Goal: Task Accomplishment & Management: Complete application form

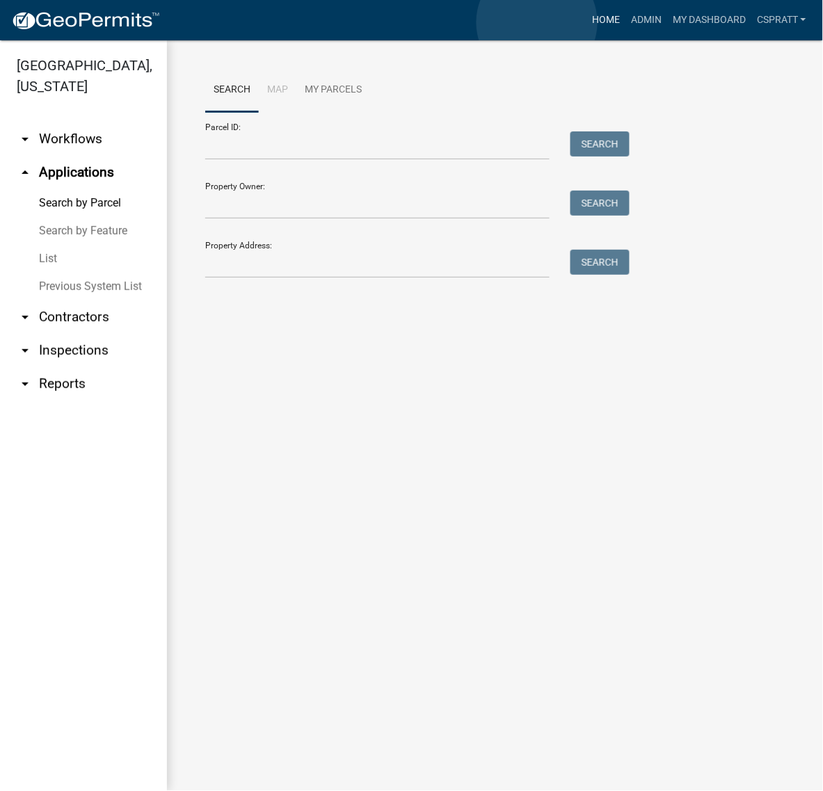
click at [586, 22] on link "Home" at bounding box center [605, 20] width 39 height 26
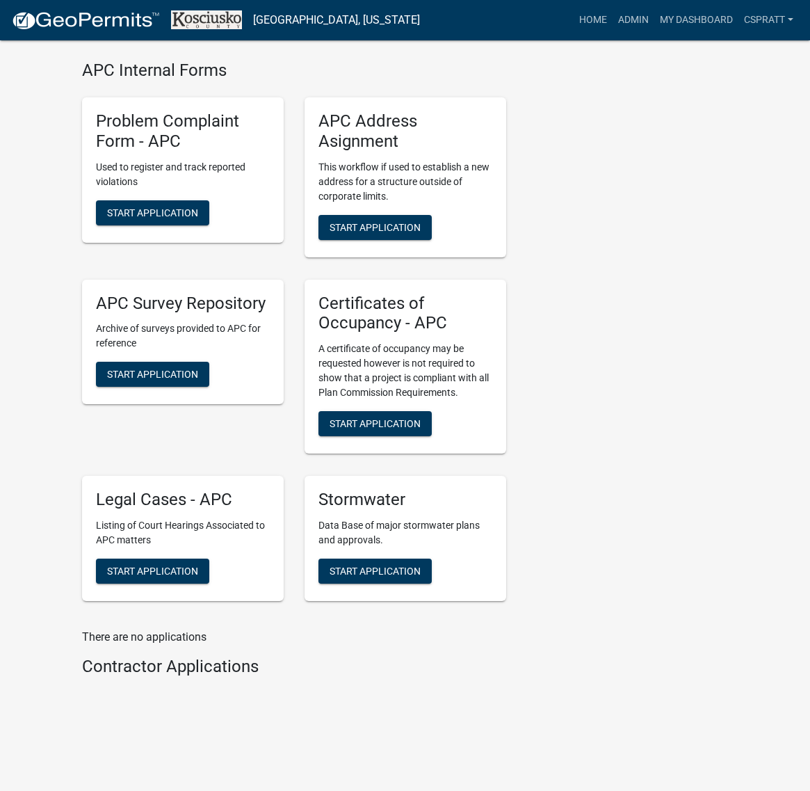
scroll to position [3826, 0]
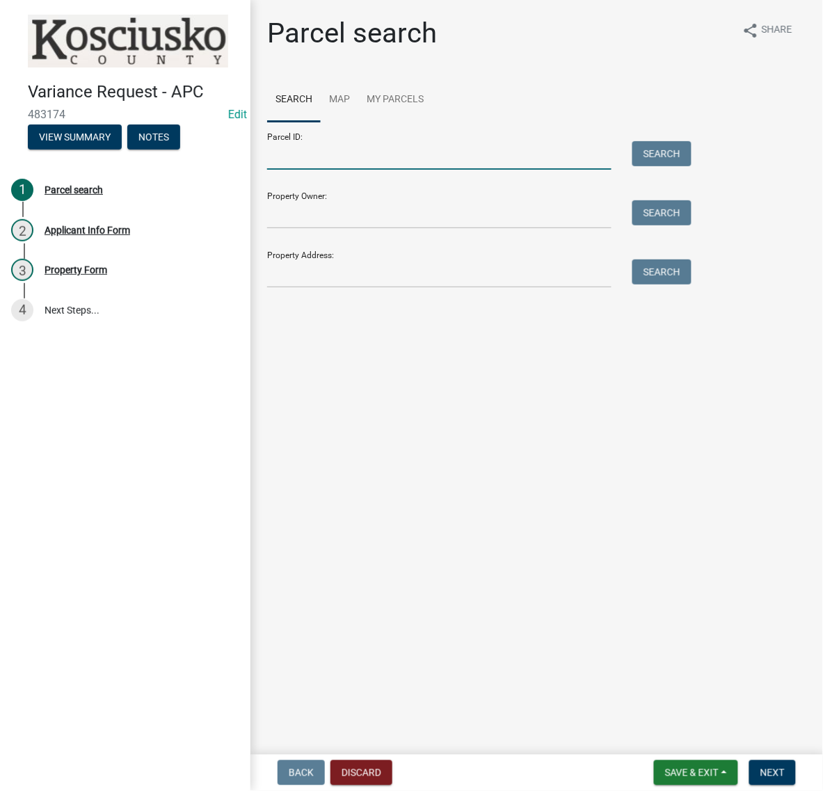
click at [324, 170] on input "Parcel ID:" at bounding box center [439, 155] width 344 height 29
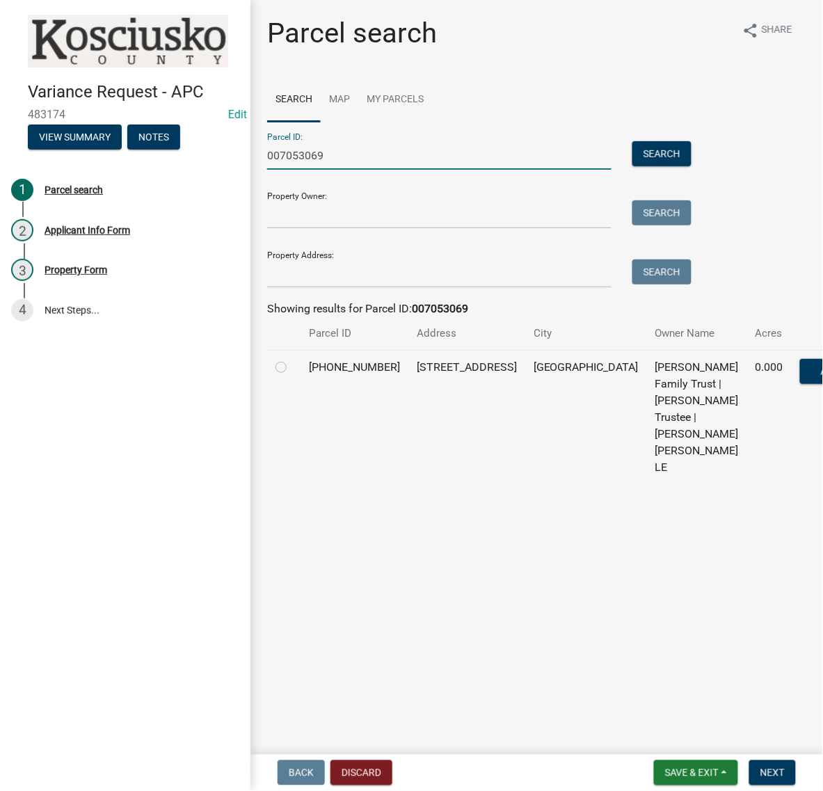
type input "007053069"
click at [292, 359] on label at bounding box center [292, 359] width 0 height 0
click at [292, 368] on input "radio" at bounding box center [296, 363] width 9 height 9
radio input "true"
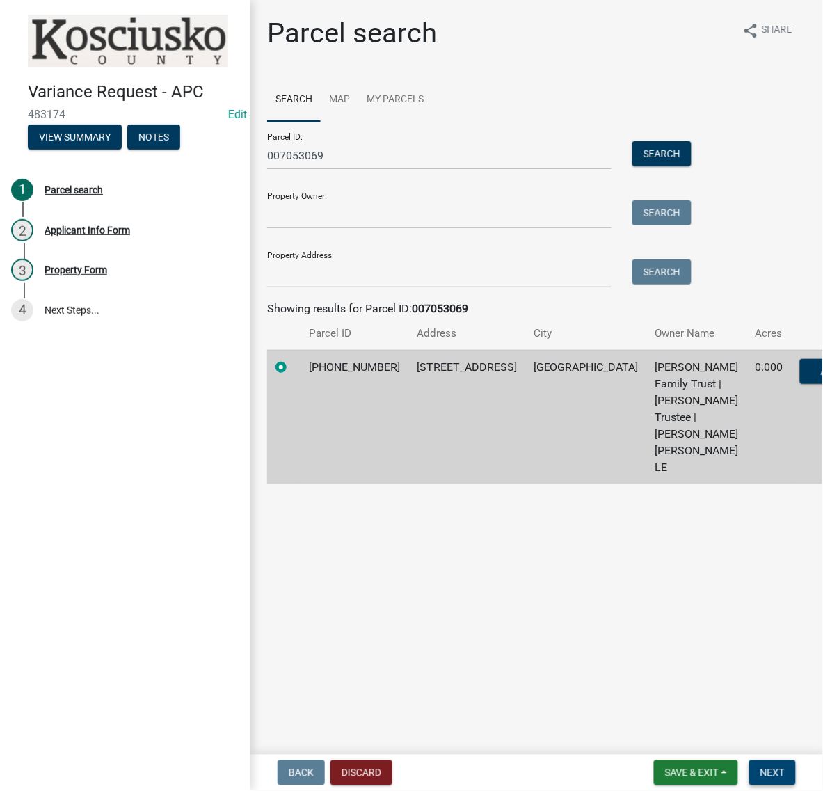
click at [749, 769] on button "Next" at bounding box center [772, 772] width 47 height 25
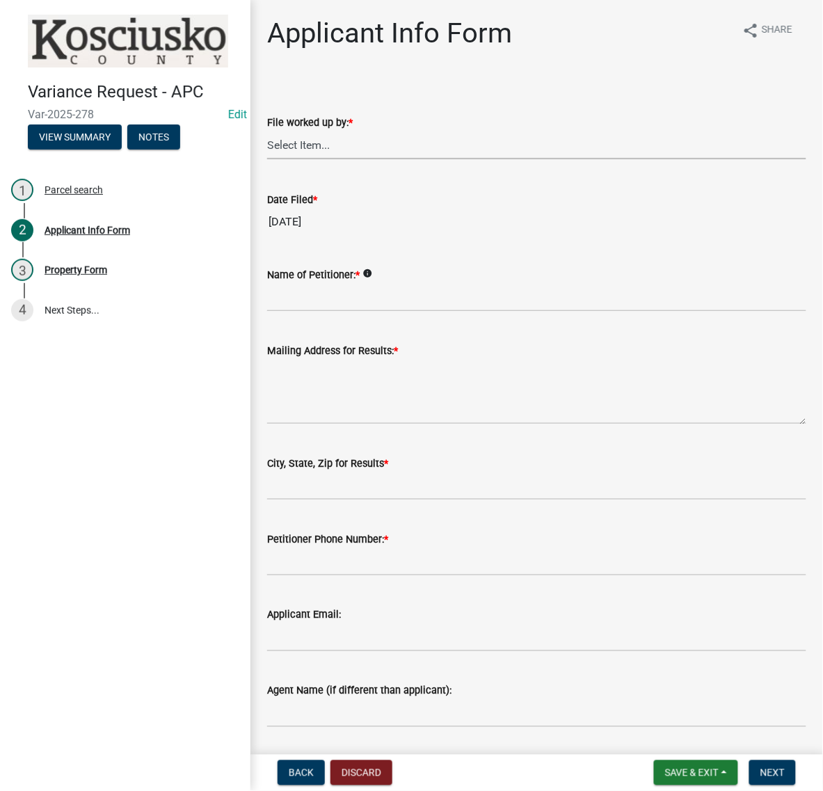
click at [310, 159] on select "Select Item... MMS LT AT CS [PERSON_NAME]" at bounding box center [536, 145] width 539 height 29
click at [271, 159] on select "Select Item... MMS LT AT CS [PERSON_NAME]" at bounding box center [536, 145] width 539 height 29
select select "c872cdc8-ca01-49f1-a213-e4b05fa58cd2"
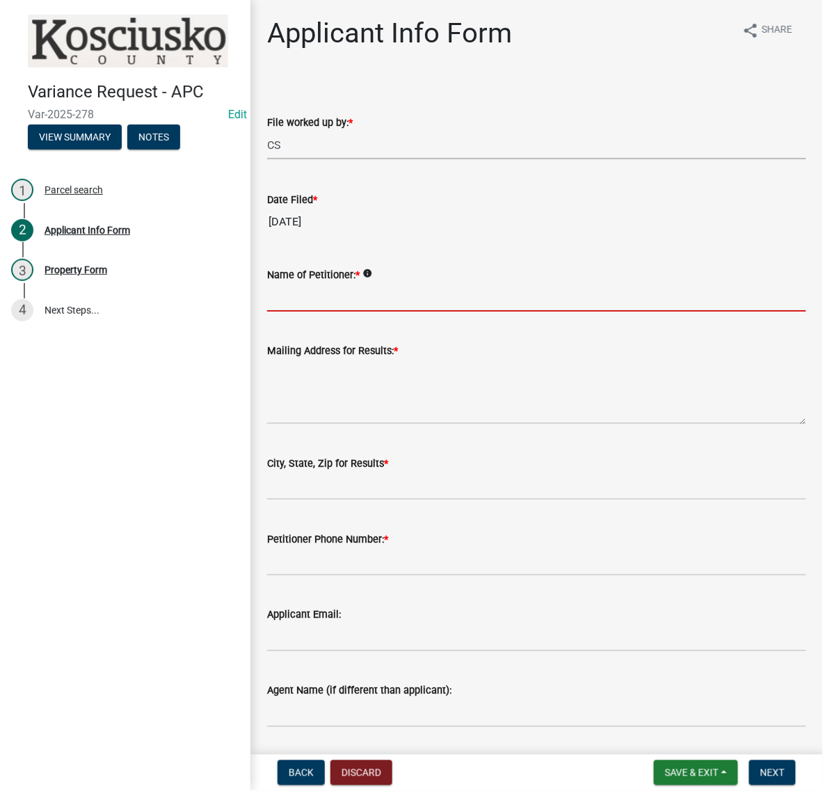
click at [307, 312] on input "Name of Petitioner: *" at bounding box center [536, 297] width 539 height 29
type input "l"
type input "L"
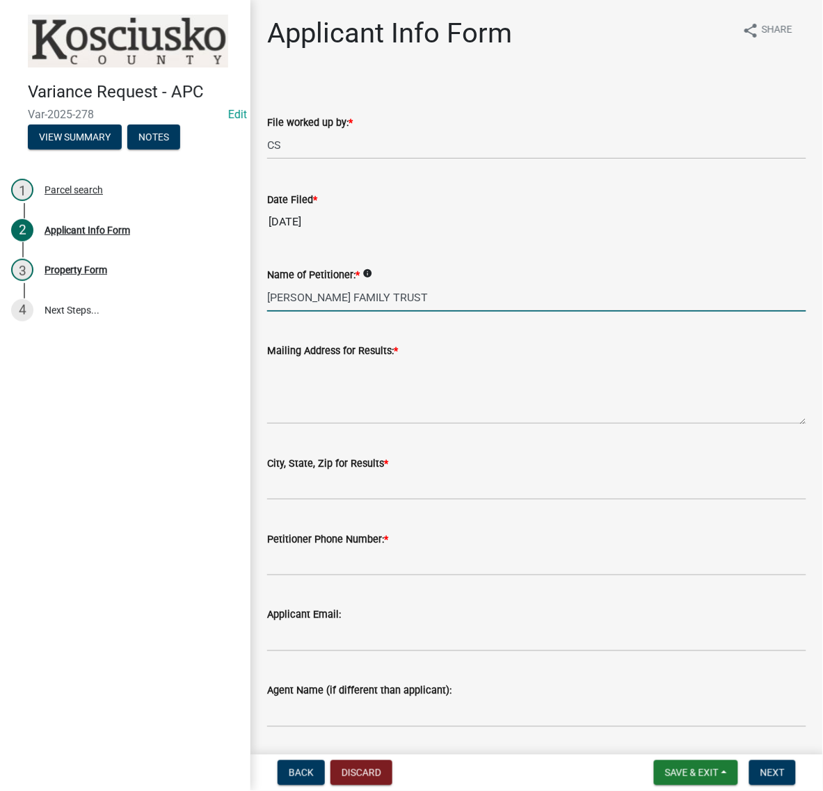
type input "[PERSON_NAME] FAMILY TRUST"
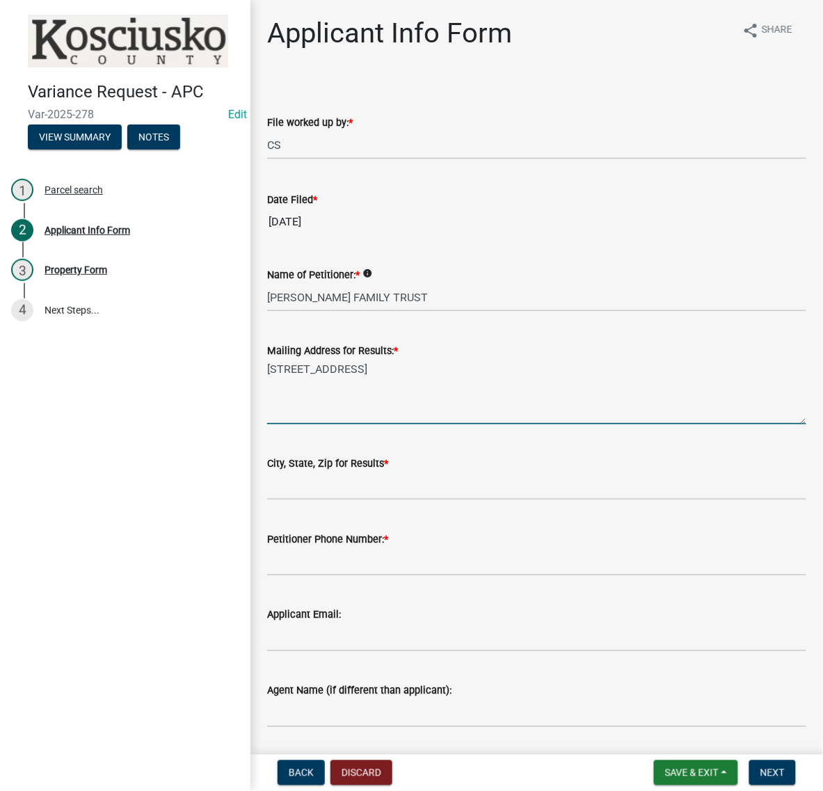
type textarea "[STREET_ADDRESS]"
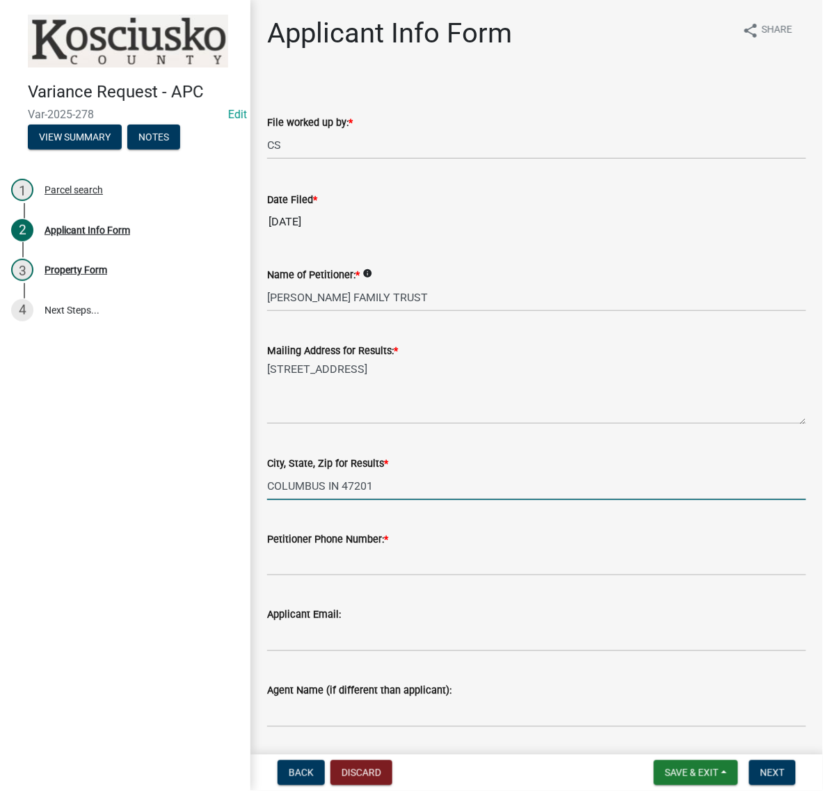
type input "COLUMBUS IN 47201"
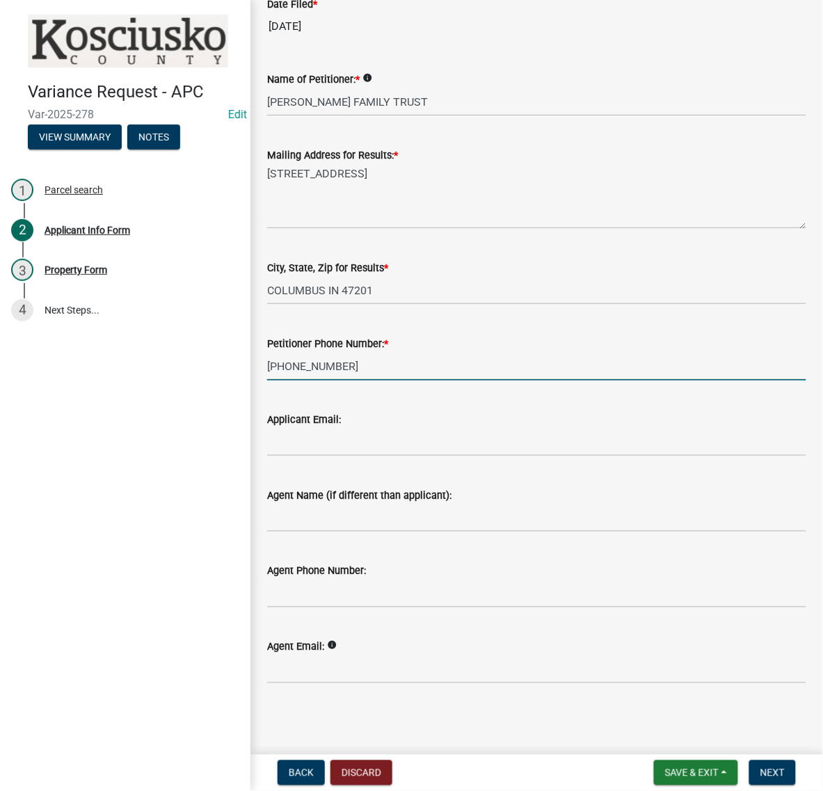
scroll to position [418, 0]
type input "[PHONE_NUMBER]"
click at [321, 504] on input "Agent Name (if different than applicant):" at bounding box center [536, 518] width 539 height 29
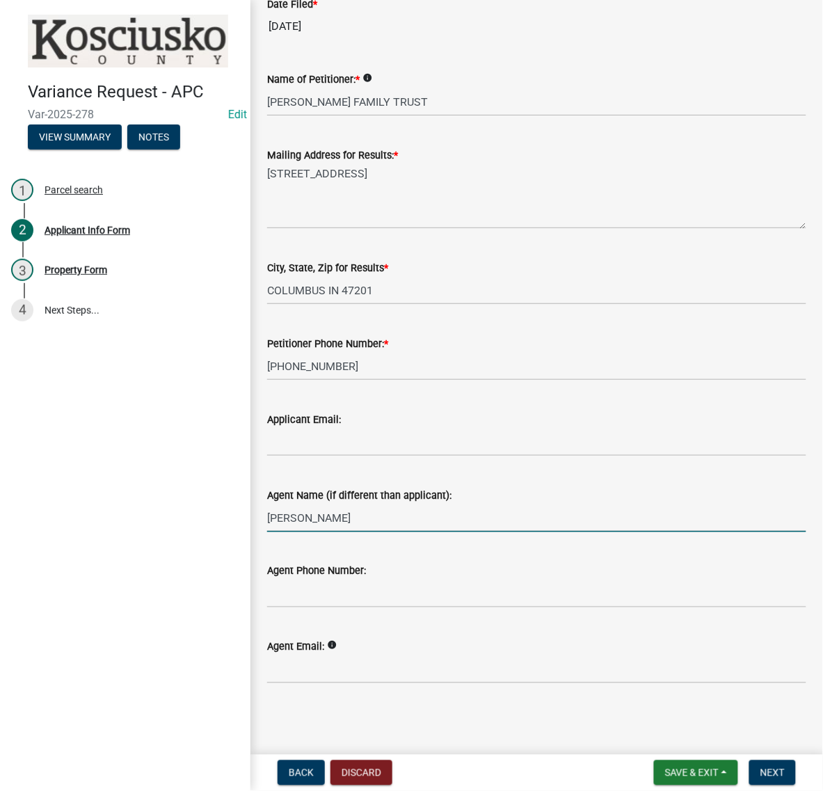
type input "[PERSON_NAME]"
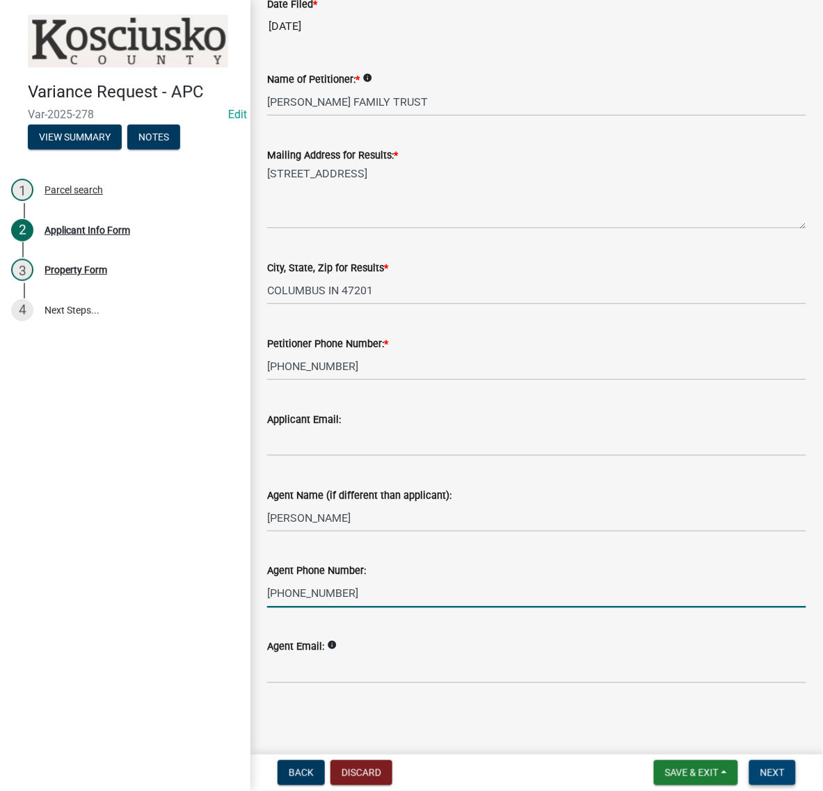
type input "[PHONE_NUMBER]"
click at [762, 767] on span "Next" at bounding box center [772, 772] width 24 height 11
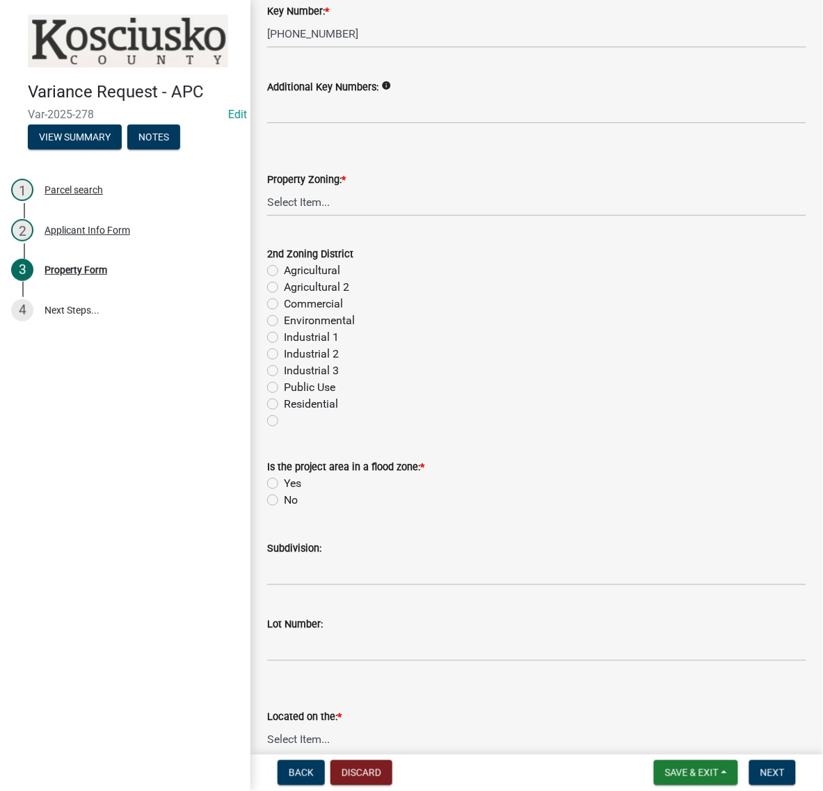
scroll to position [522, 0]
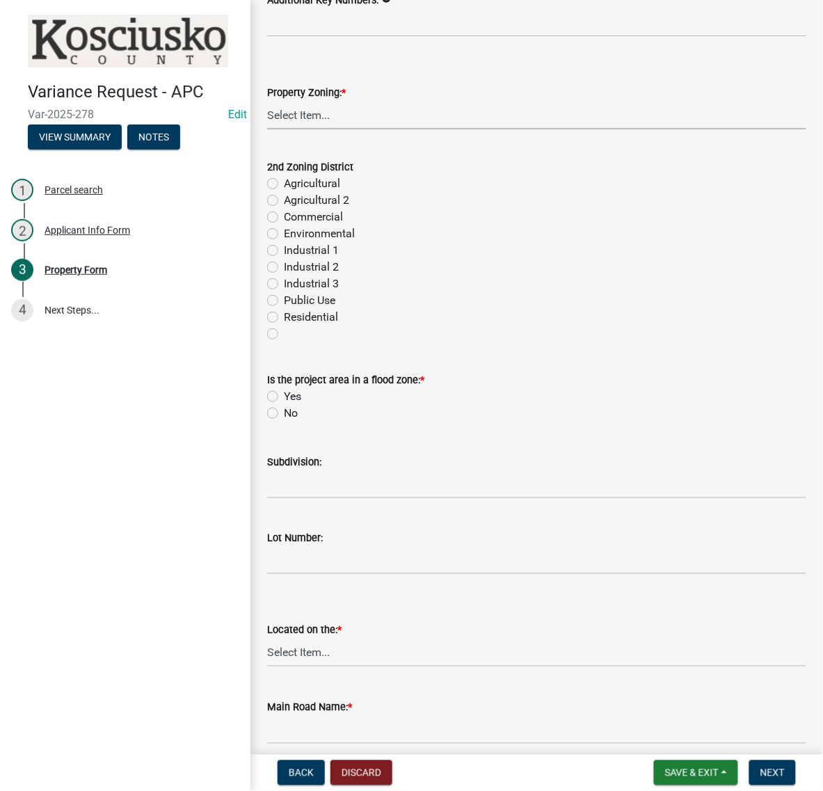
click at [298, 129] on select "Select Item... Agricultural Agricultural 2 Commercial Environmental Industrial …" at bounding box center [536, 115] width 539 height 29
click at [271, 129] on select "Select Item... Agricultural Agricultural 2 Commercial Environmental Industrial …" at bounding box center [536, 115] width 539 height 29
select select "1146270b-2111-4e23-bf7f-74ce85cf7041"
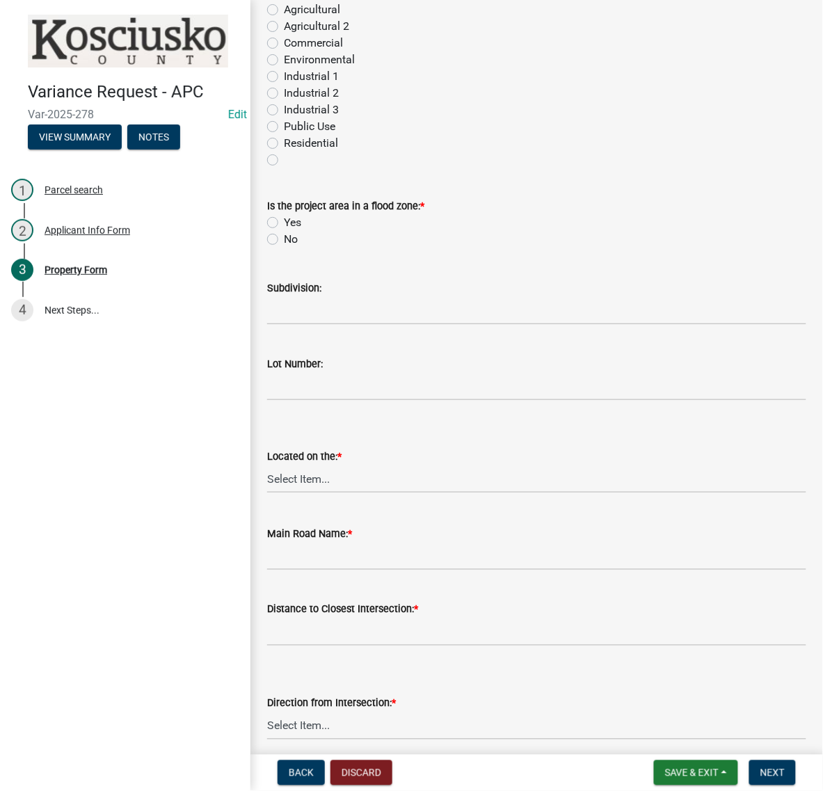
scroll to position [783, 0]
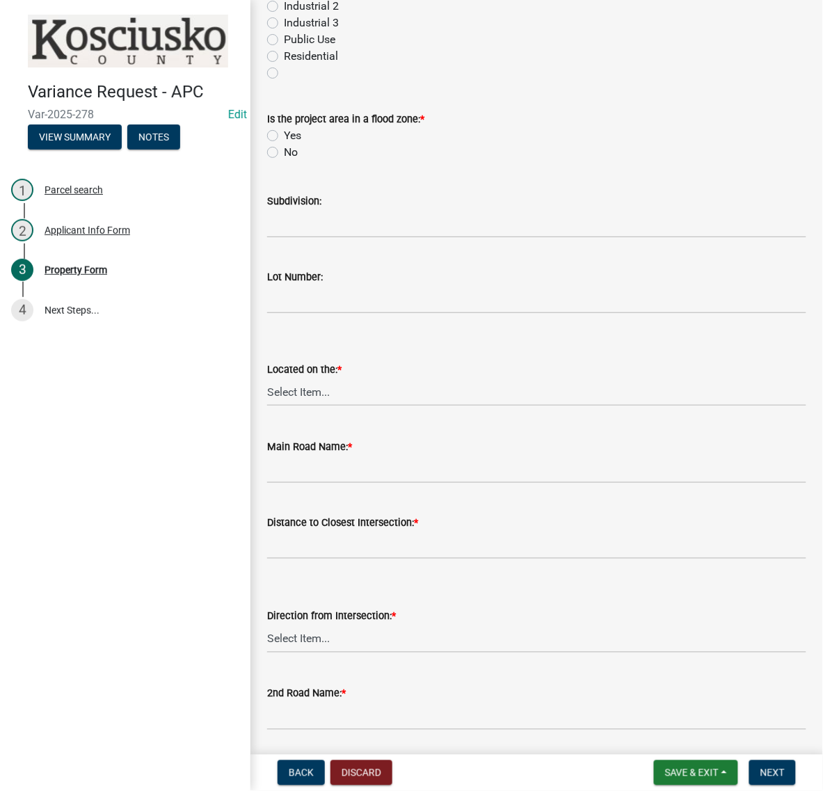
click at [284, 161] on label "No" at bounding box center [291, 152] width 14 height 17
click at [284, 153] on input "No" at bounding box center [288, 148] width 9 height 9
radio input "true"
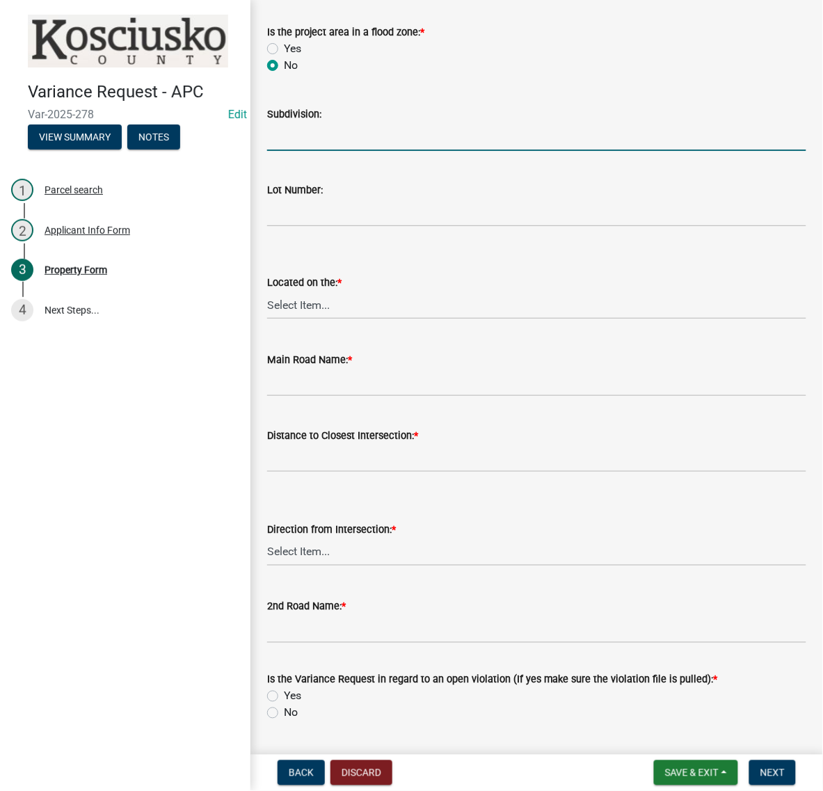
click at [314, 151] on input "Subdivision:" at bounding box center [536, 136] width 539 height 29
type input "STROHS EVERGREEN ADD"
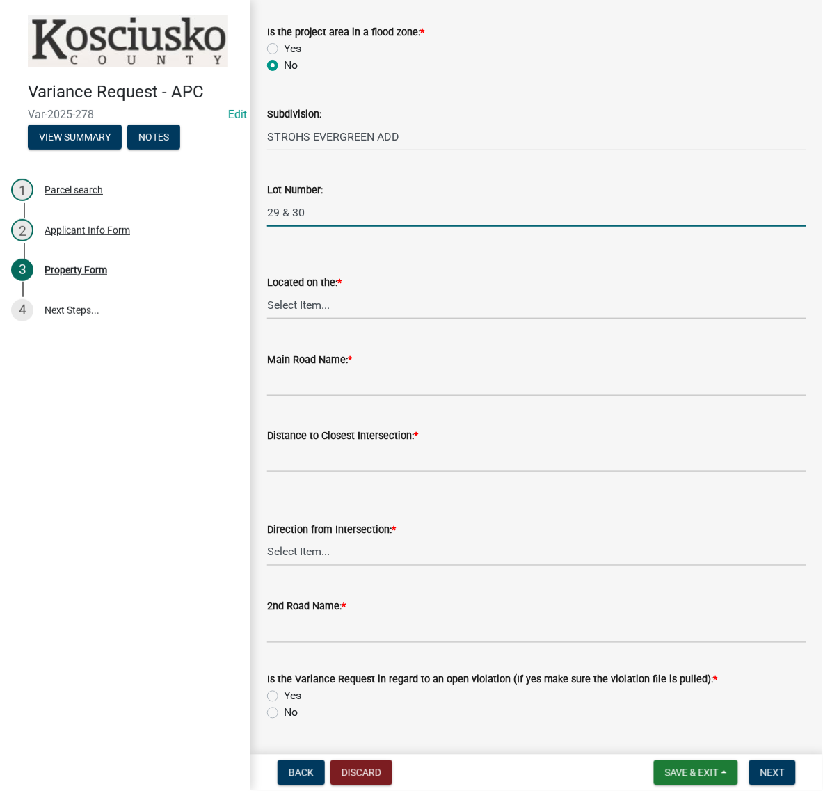
type input "29 & 30"
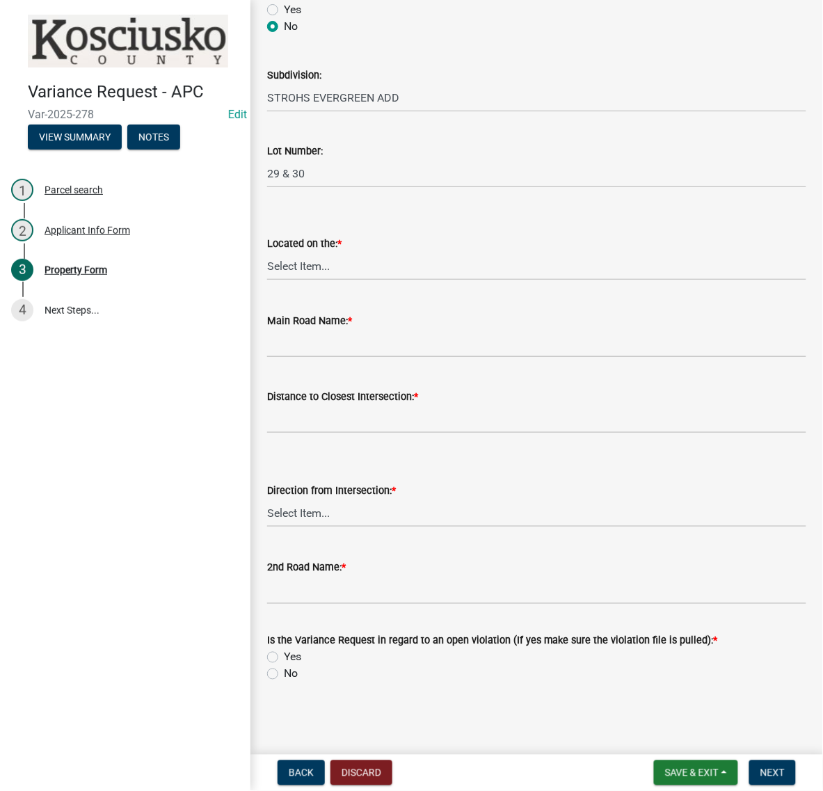
scroll to position [1043, 0]
click at [310, 280] on select "Select Item... North Northeast Northwest South Southeast Southwest [GEOGRAPHIC_…" at bounding box center [536, 266] width 539 height 29
click at [271, 280] on select "Select Item... North Northeast Northwest South Southeast Southwest [GEOGRAPHIC_…" at bounding box center [536, 266] width 539 height 29
select select "dd23c302-fd8e-4dc5-81ce-e8ac1d060e01"
drag, startPoint x: 311, startPoint y: 607, endPoint x: 312, endPoint y: 589, distance: 18.1
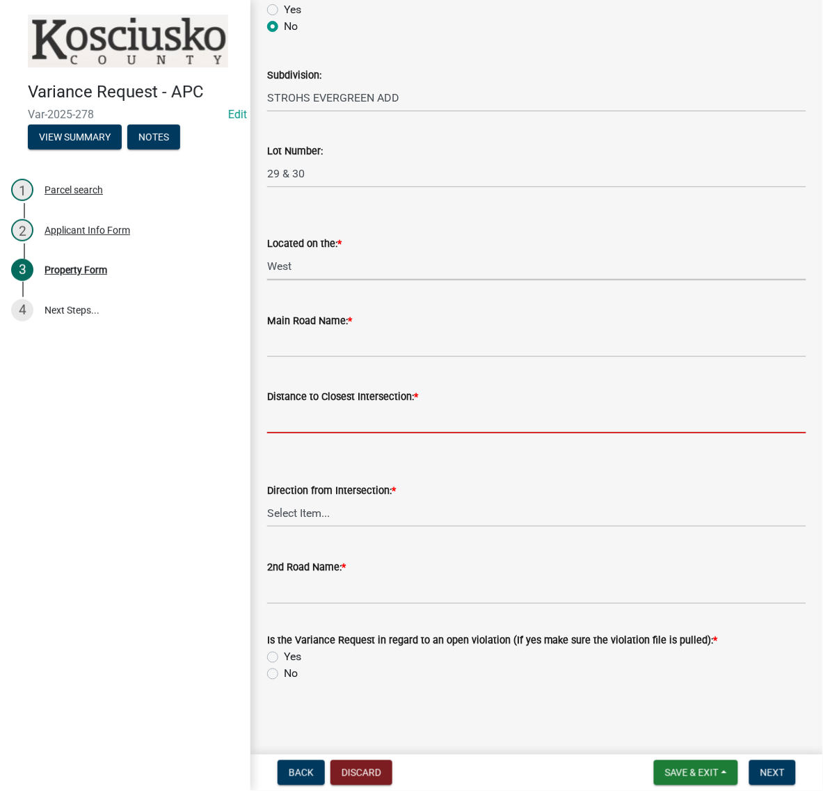
click at [311, 433] on input "text" at bounding box center [536, 419] width 539 height 29
click at [300, 358] on input "Main Road Name: *" at bounding box center [536, 343] width 539 height 29
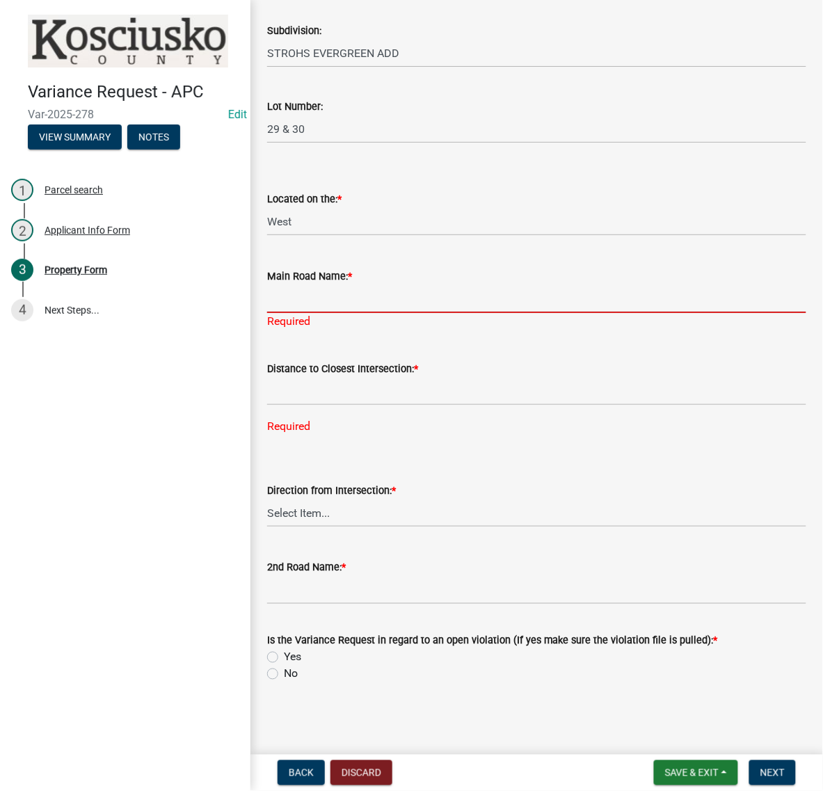
click at [321, 313] on input "Main Road Name: *" at bounding box center [536, 298] width 539 height 29
type input "PARK DR"
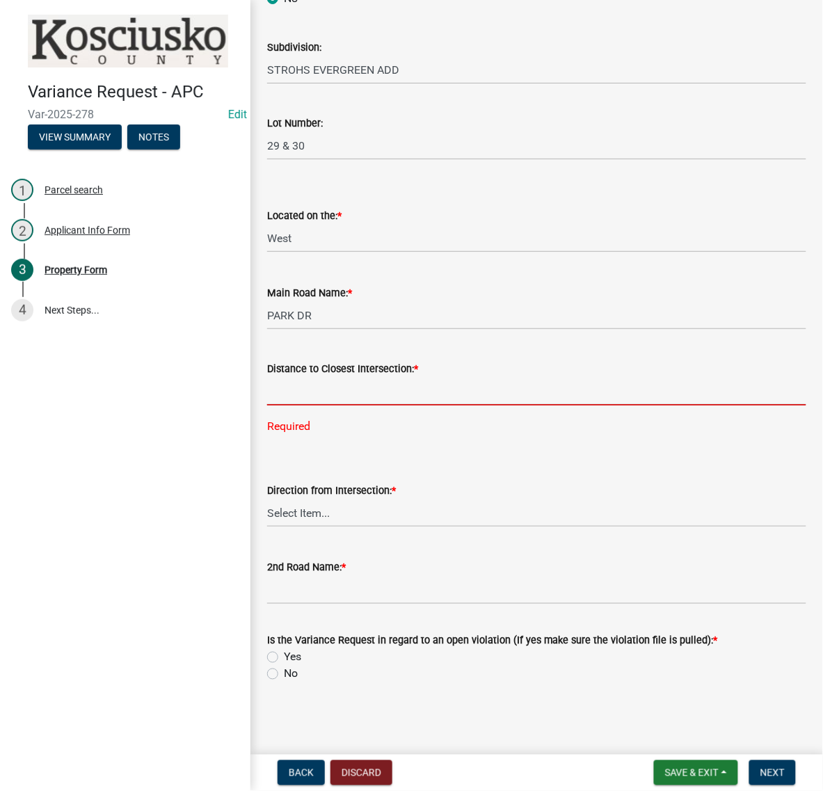
click at [298, 406] on input "text" at bounding box center [536, 391] width 539 height 29
type input "226"
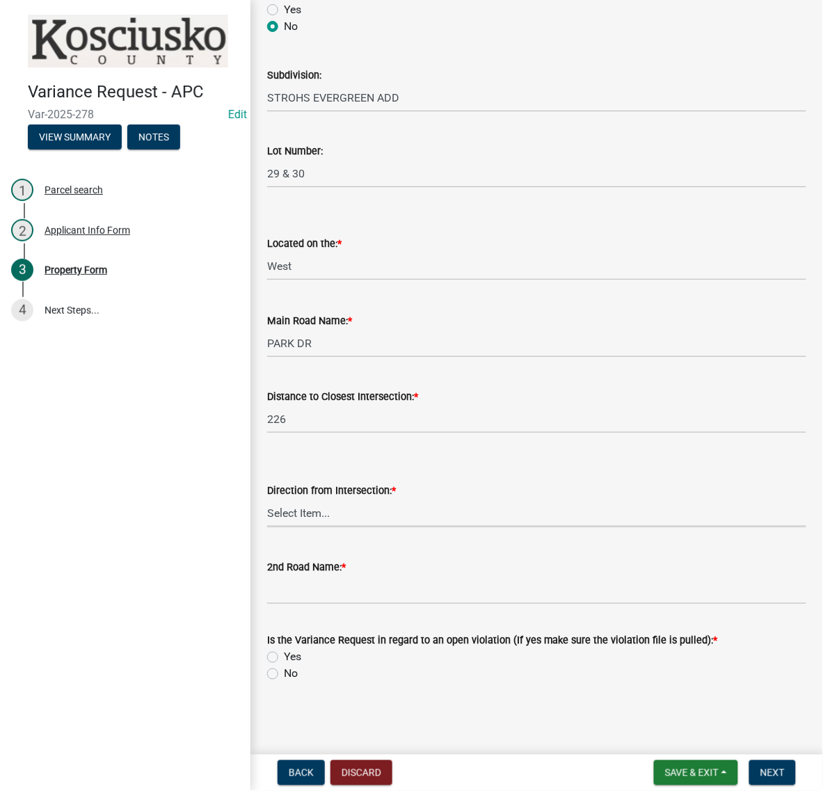
scroll to position [1315, 0]
click at [292, 499] on select "Select Item... North Northeast Northwest South Southeast Southwest [GEOGRAPHIC_…" at bounding box center [536, 513] width 539 height 29
click at [271, 499] on select "Select Item... North Northeast Northwest South Southeast Southwest [GEOGRAPHIC_…" at bounding box center [536, 513] width 539 height 29
select select "12355200-60c1-438c-bbad-938150612a70"
click at [310, 576] on input "2nd Road Name: *" at bounding box center [536, 590] width 539 height 29
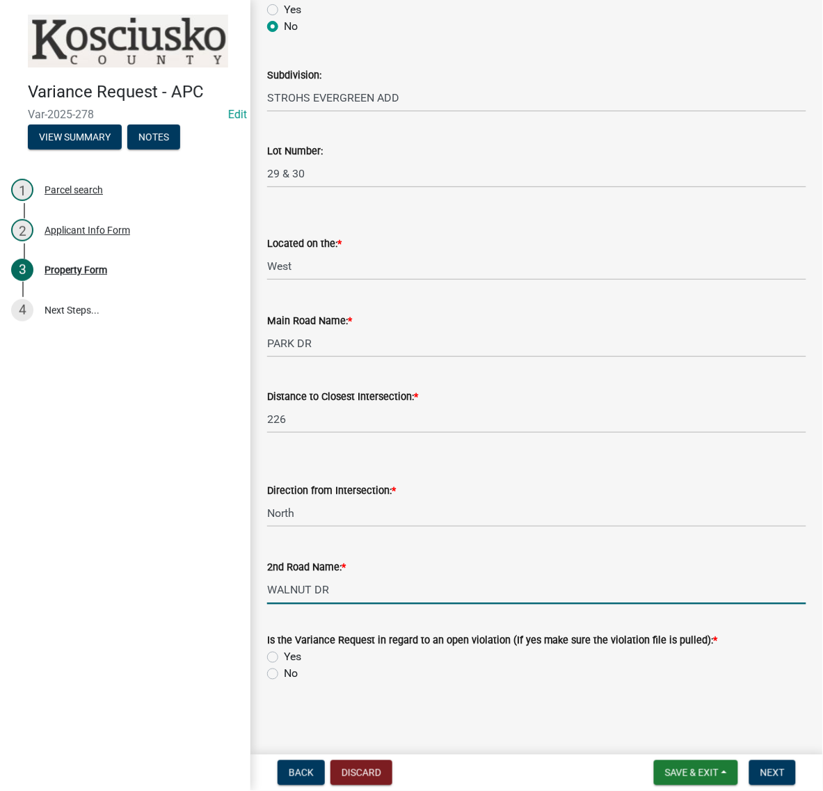
type input "WALNUT DR"
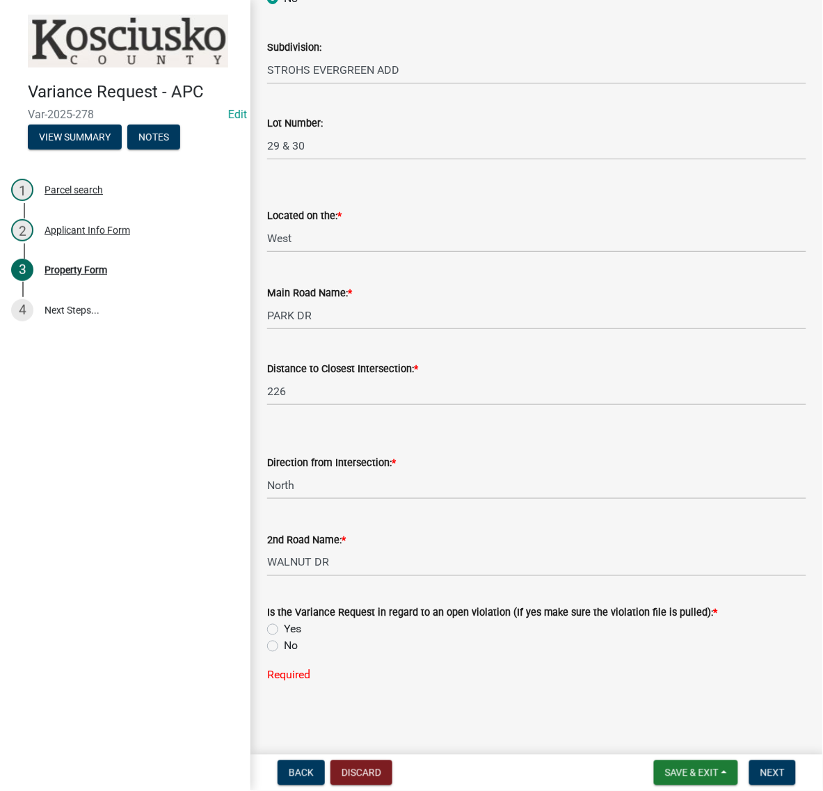
click at [284, 655] on label "No" at bounding box center [291, 646] width 14 height 17
click at [284, 647] on input "No" at bounding box center [288, 642] width 9 height 9
radio input "true"
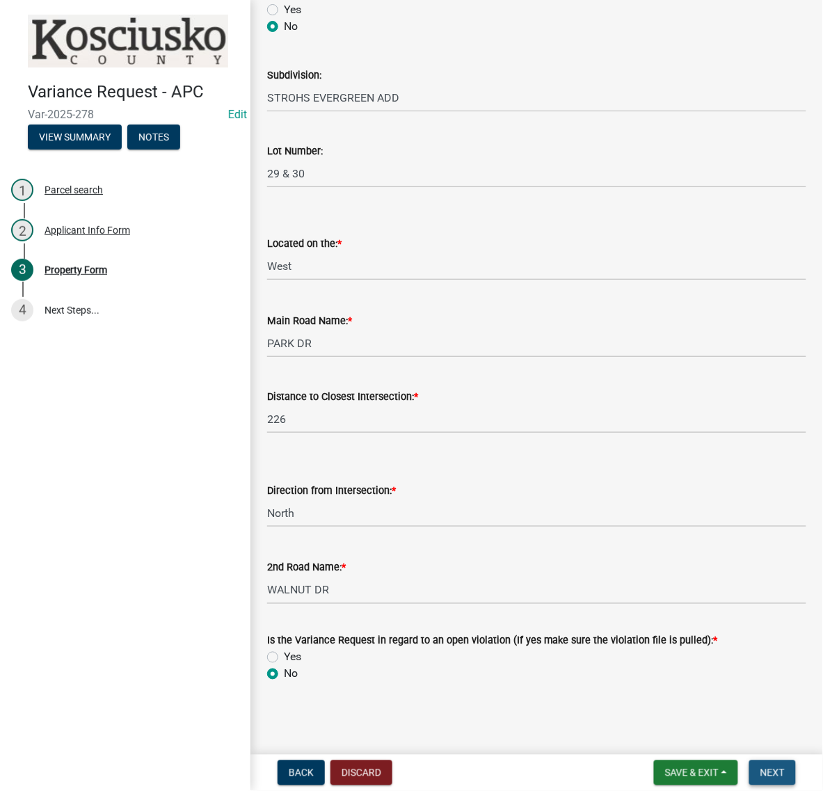
click at [765, 767] on span "Next" at bounding box center [772, 772] width 24 height 11
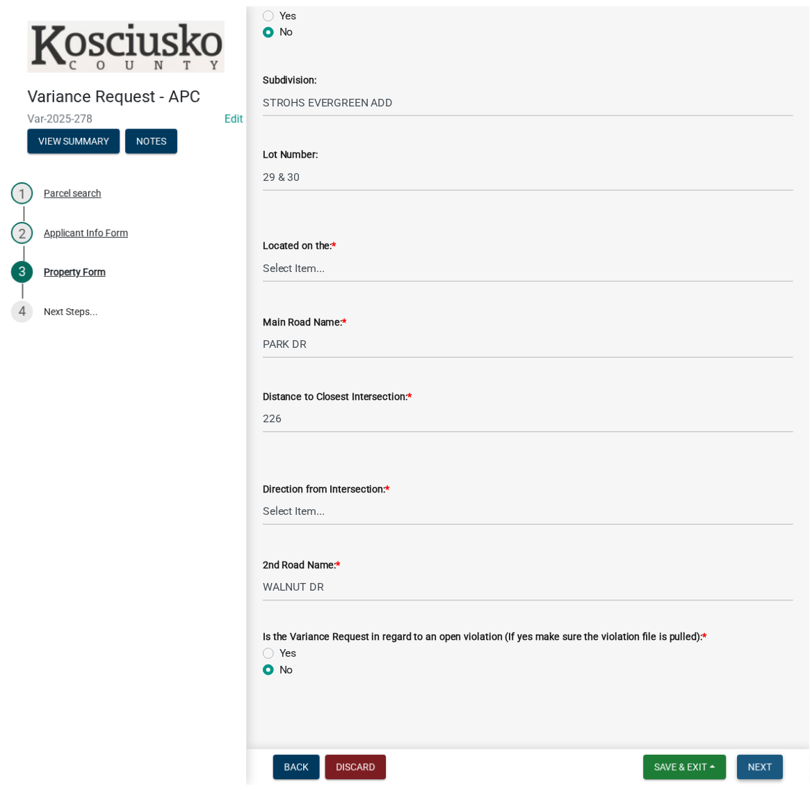
scroll to position [0, 0]
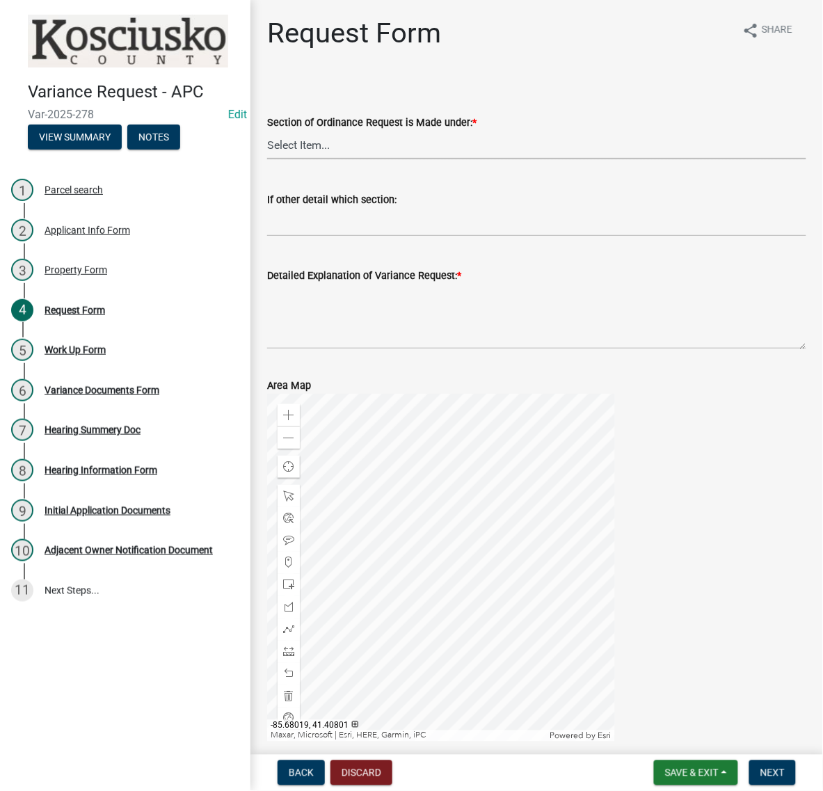
click at [376, 159] on select "Select Item... 2.10 I1 Criteria 2.11 I2 Criteria I3 Criteria 2.15 Lot and Yard …" at bounding box center [536, 145] width 539 height 29
click at [271, 159] on select "Select Item... 2.10 I1 Criteria 2.11 I2 Criteria I3 Criteria 2.15 Lot and Yard …" at bounding box center [536, 145] width 539 height 29
select select "77eb12f8-2a64-4a31-bfec-9b00716b2165"
click at [346, 349] on textarea "Detailed Explanation of Variance Request: *" at bounding box center [536, 316] width 539 height 65
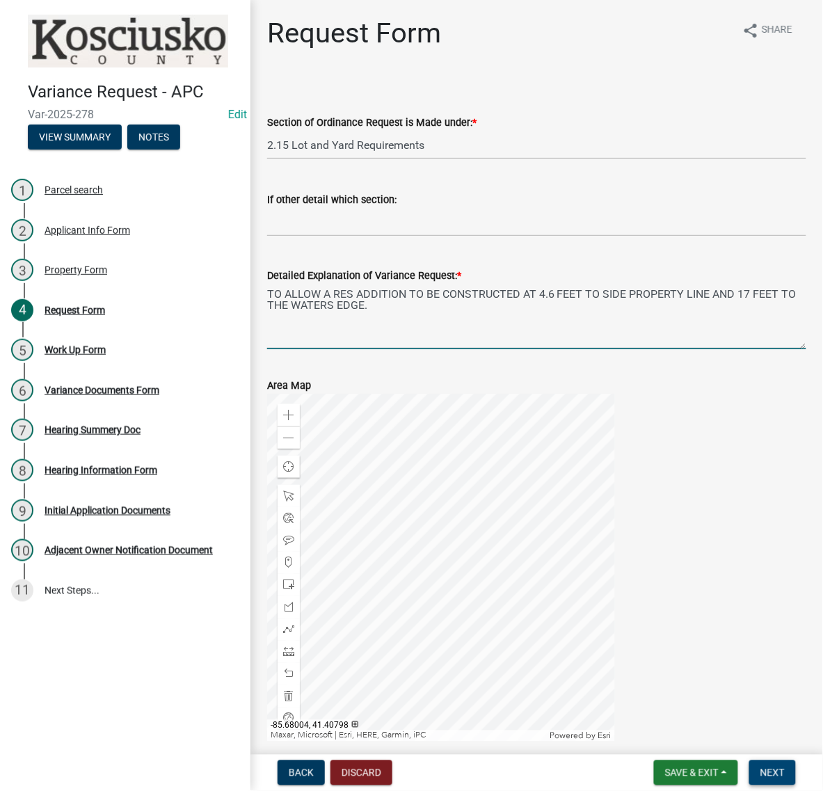
type textarea "TO ALLOW A RES ADDITION TO BE CONSTRUCTED AT 4.6 FEET TO SIDE PROPERTY LINE AND…"
click at [771, 771] on span "Next" at bounding box center [772, 772] width 24 height 11
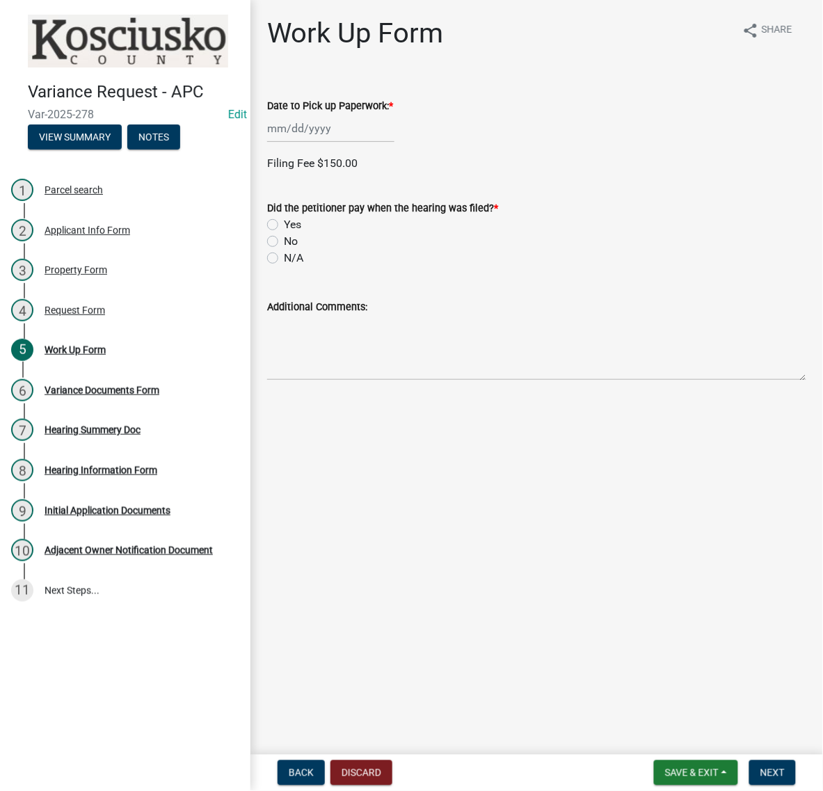
click at [314, 143] on div at bounding box center [330, 128] width 127 height 29
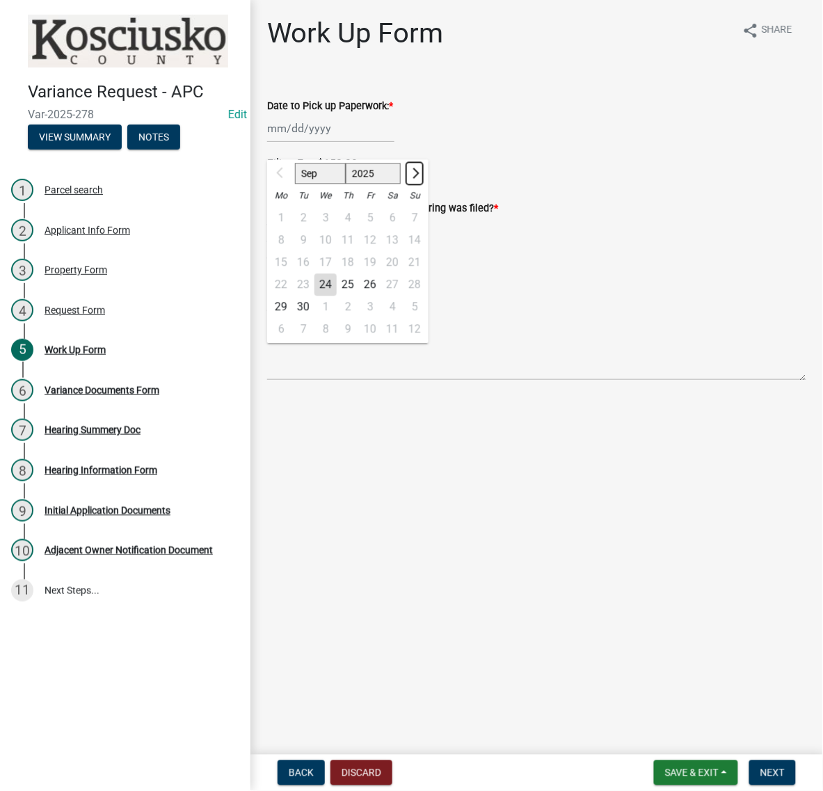
click at [419, 178] on span "Next month" at bounding box center [414, 173] width 10 height 10
select select "10"
click at [289, 296] on div "20" at bounding box center [281, 285] width 22 height 22
type input "[DATE]"
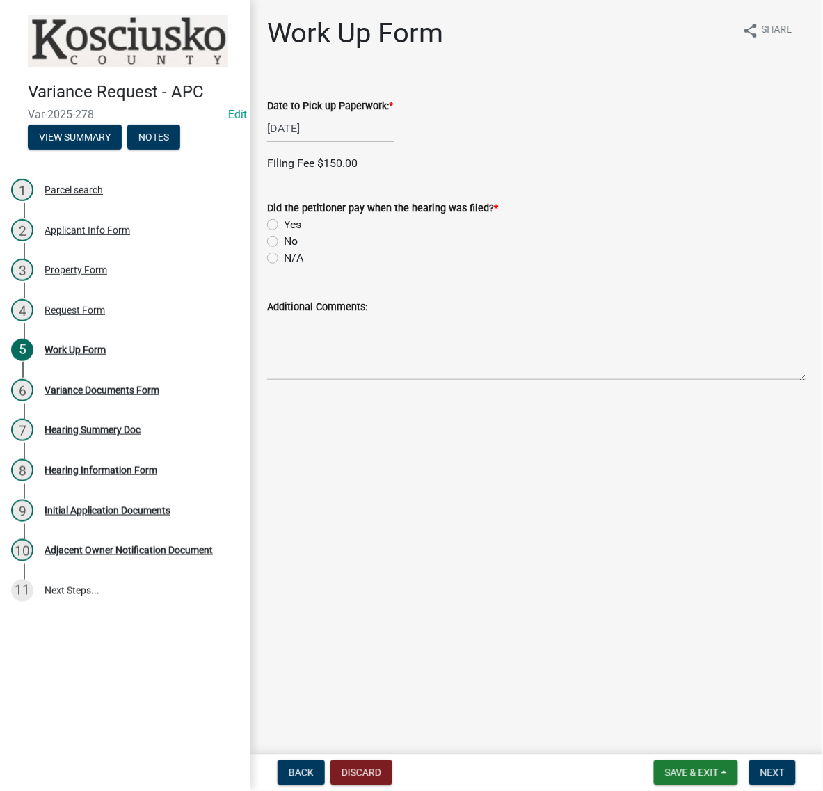
click at [284, 250] on label "No" at bounding box center [291, 241] width 14 height 17
click at [284, 242] on input "No" at bounding box center [288, 237] width 9 height 9
radio input "true"
click at [766, 770] on span "Next" at bounding box center [772, 772] width 24 height 11
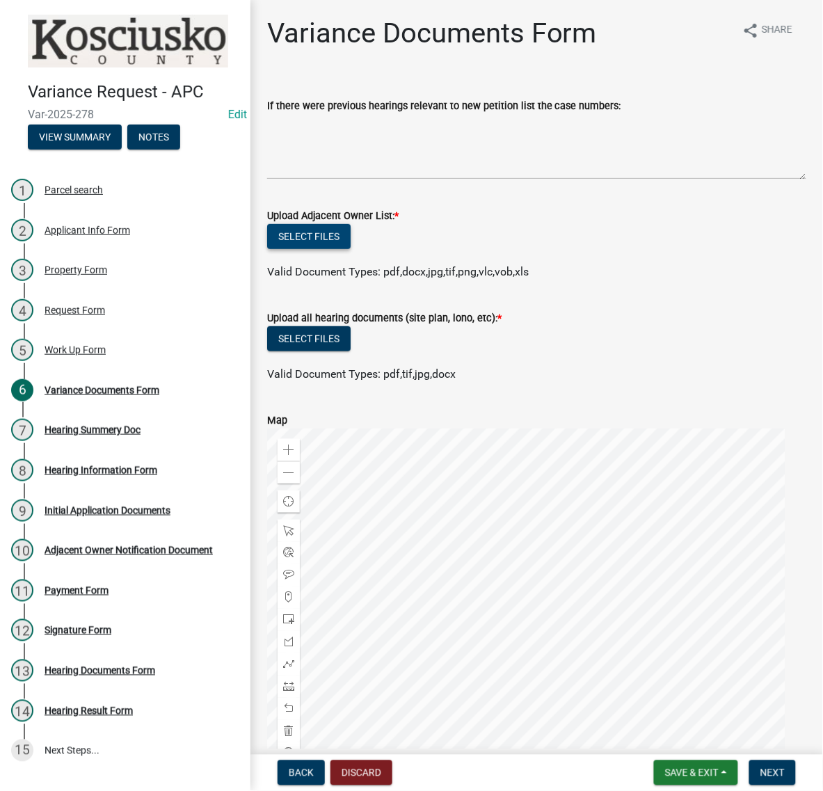
click at [351, 249] on button "Select files" at bounding box center [308, 236] width 83 height 25
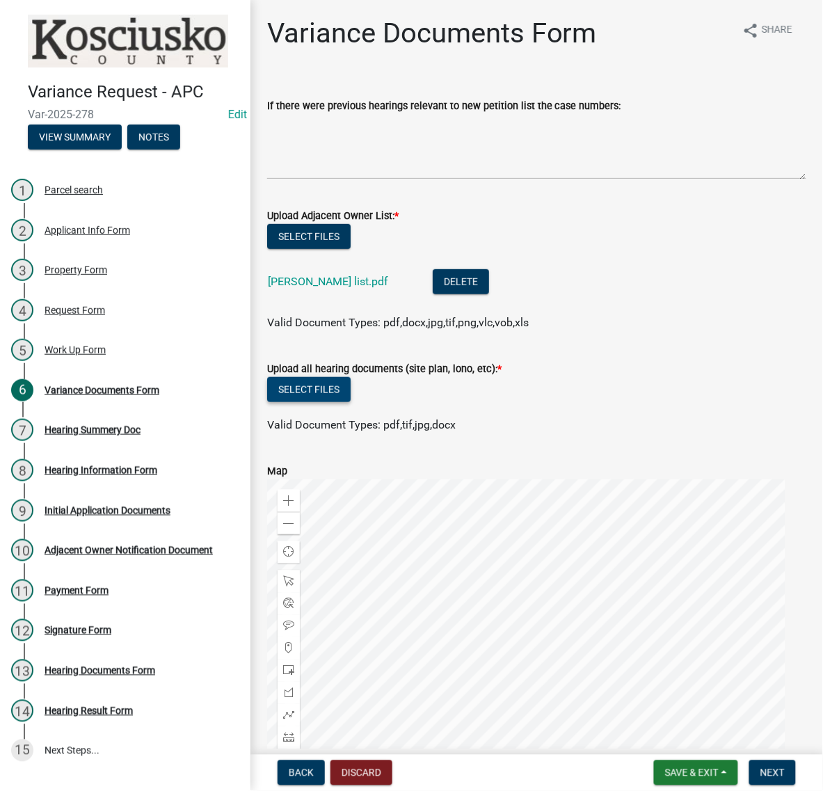
click at [351, 402] on button "Select files" at bounding box center [308, 389] width 83 height 25
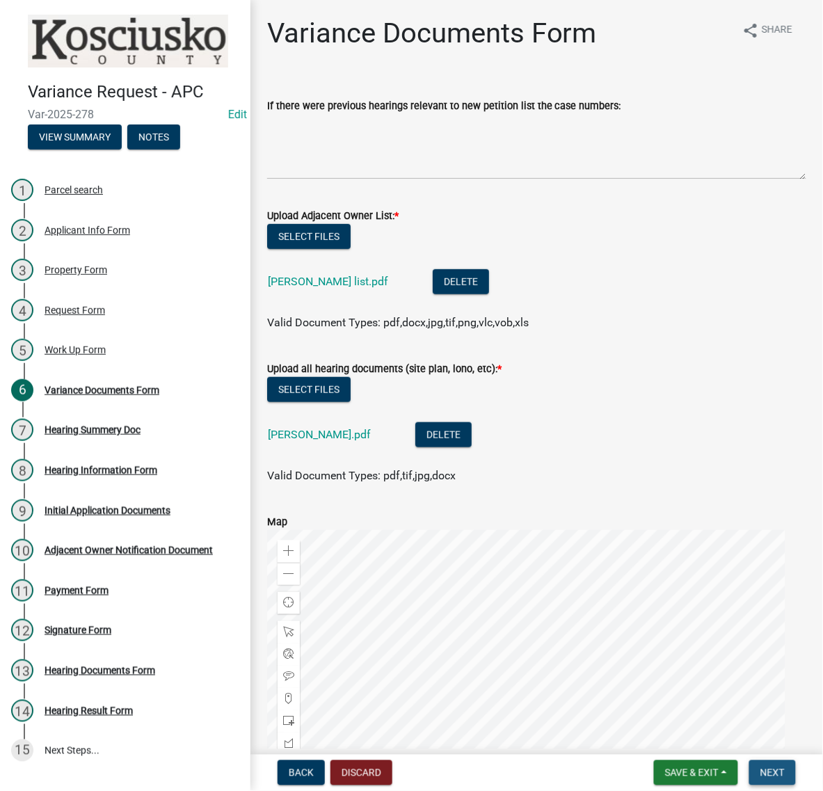
click at [765, 767] on span "Next" at bounding box center [772, 772] width 24 height 11
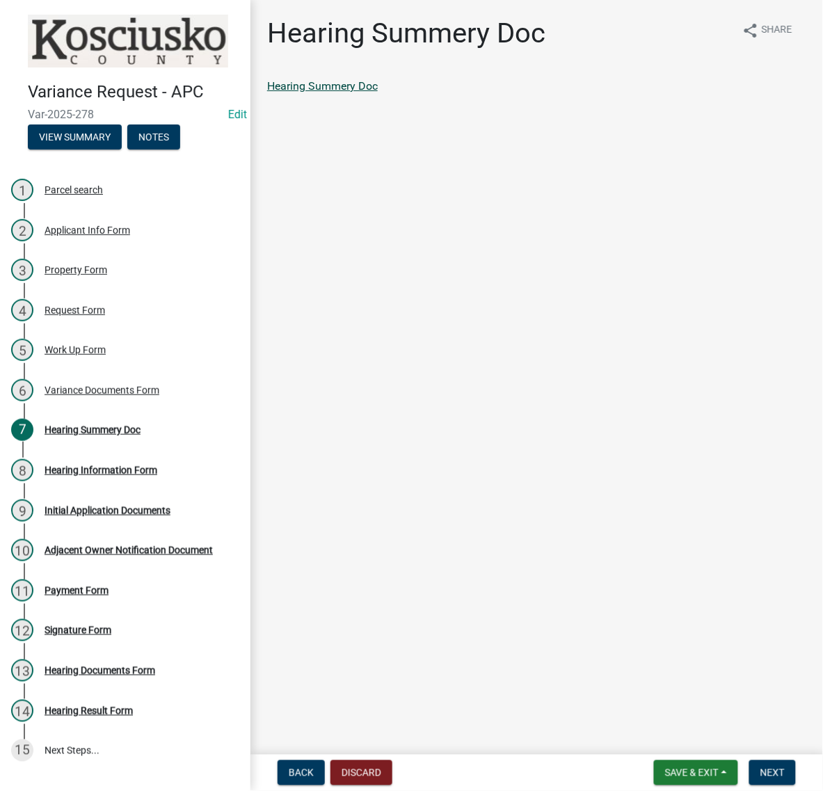
click at [378, 93] on link "Hearing Summery Doc" at bounding box center [322, 85] width 111 height 13
drag, startPoint x: 772, startPoint y: 774, endPoint x: 774, endPoint y: 762, distance: 12.0
click at [772, 774] on span "Next" at bounding box center [772, 772] width 24 height 11
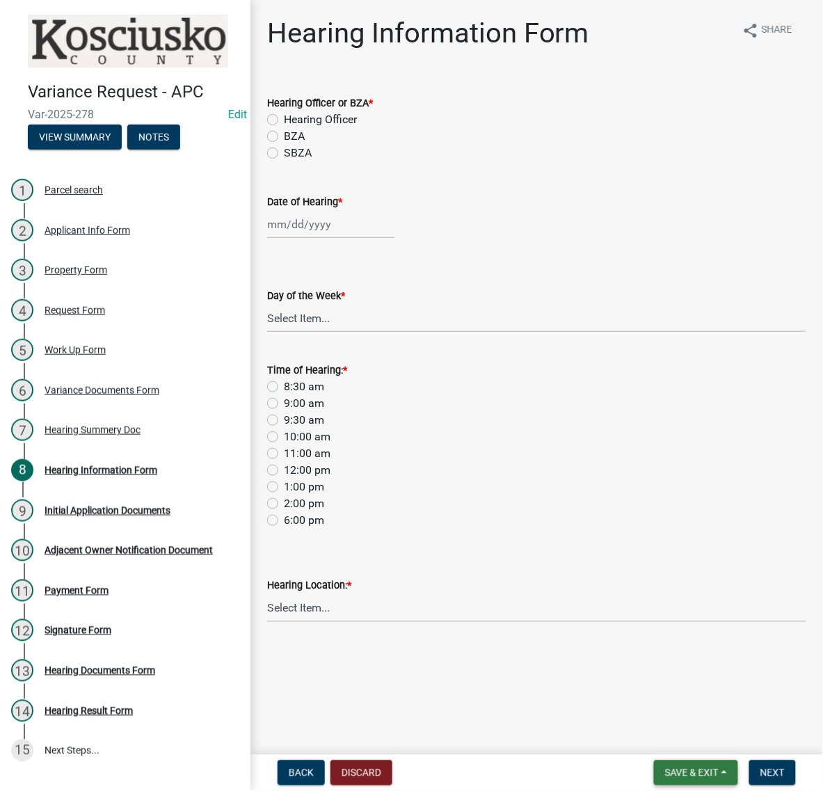
click at [665, 767] on span "Save & Exit" at bounding box center [692, 772] width 54 height 11
click at [627, 714] on button "Save & Exit" at bounding box center [682, 730] width 111 height 33
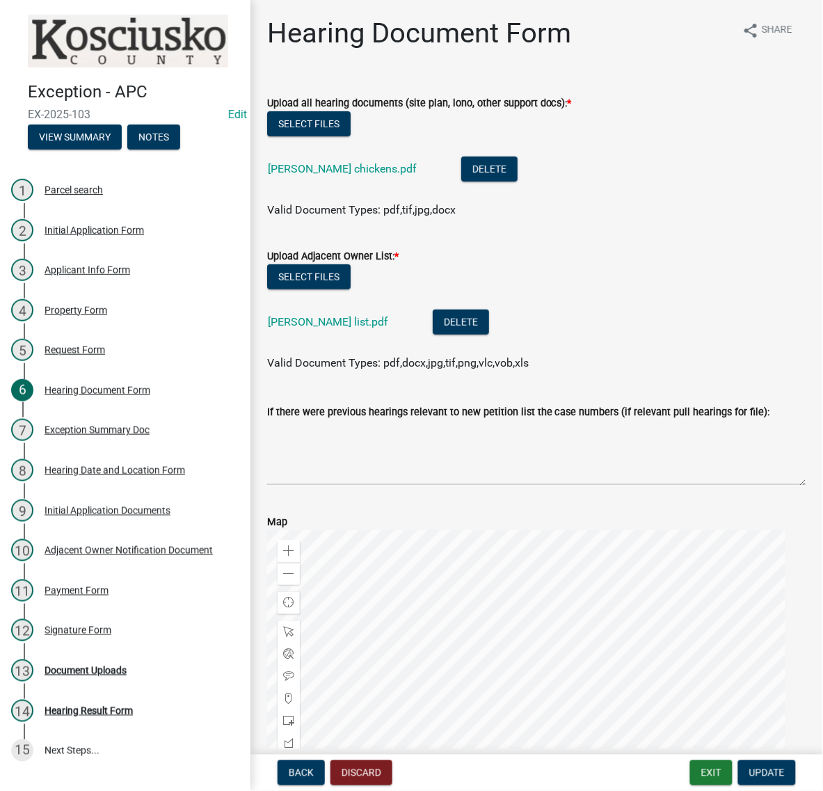
scroll to position [174, 0]
click at [693, 786] on nav "Back Discard Exit Update" at bounding box center [536, 773] width 572 height 36
click at [690, 766] on button "Exit" at bounding box center [711, 772] width 42 height 25
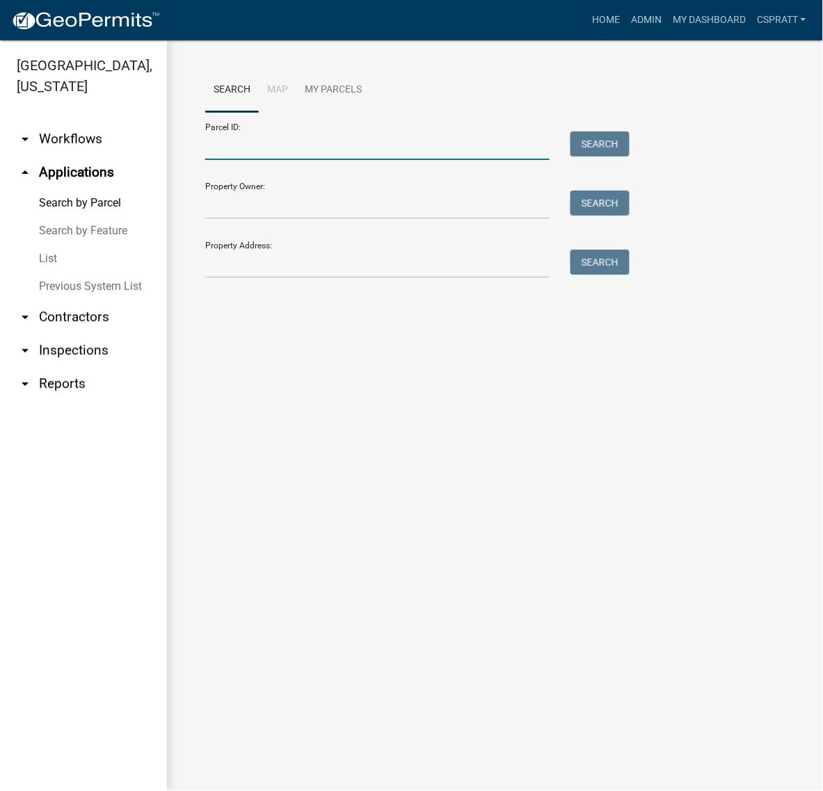
click at [249, 160] on input "Parcel ID:" at bounding box center [377, 145] width 344 height 29
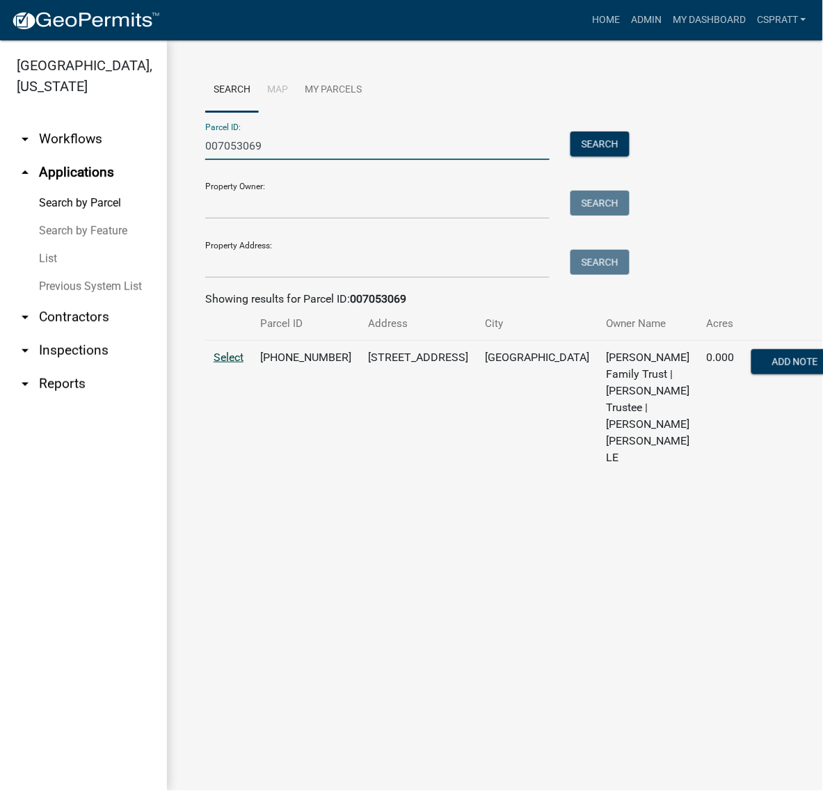
type input "007053069"
drag, startPoint x: 234, startPoint y: 457, endPoint x: 248, endPoint y: 460, distance: 15.0
click at [234, 364] on span "Select" at bounding box center [229, 357] width 30 height 13
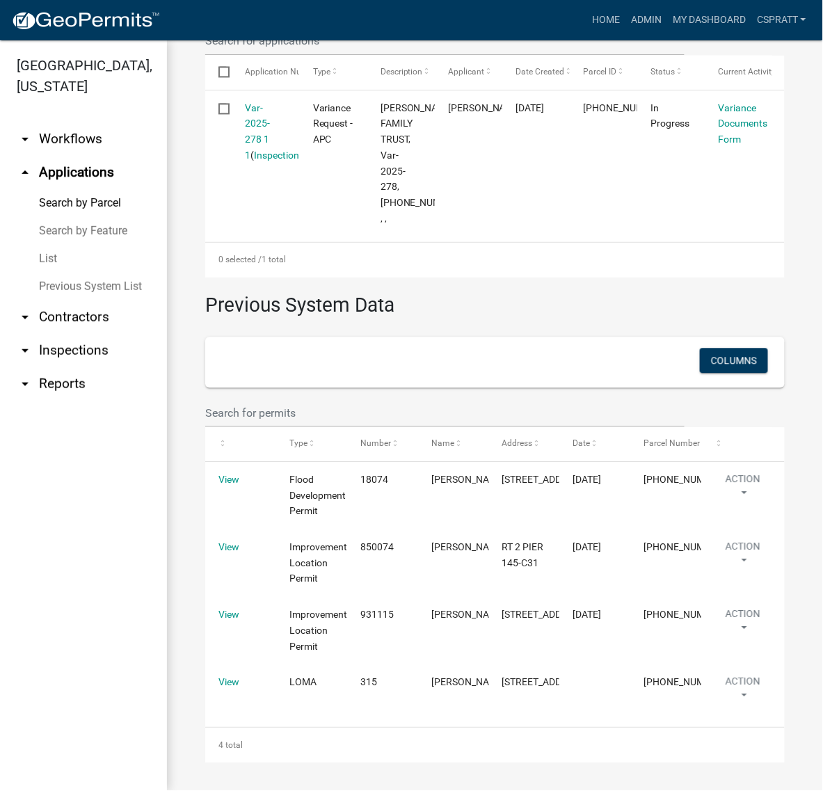
scroll to position [805, 0]
